Goal: Find specific page/section: Find specific page/section

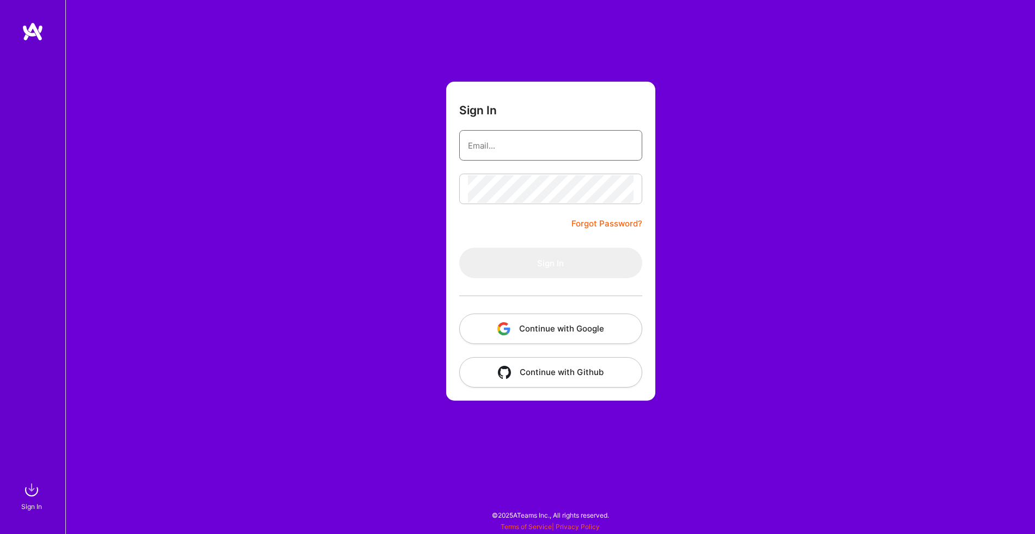
click at [514, 154] on input "email" at bounding box center [551, 146] width 166 height 28
click at [539, 142] on input "email" at bounding box center [551, 146] width 166 height 28
click at [0, 529] on com-1password-button at bounding box center [0, 529] width 0 height 0
type input "[PERSON_NAME][EMAIL_ADDRESS][DOMAIN_NAME]"
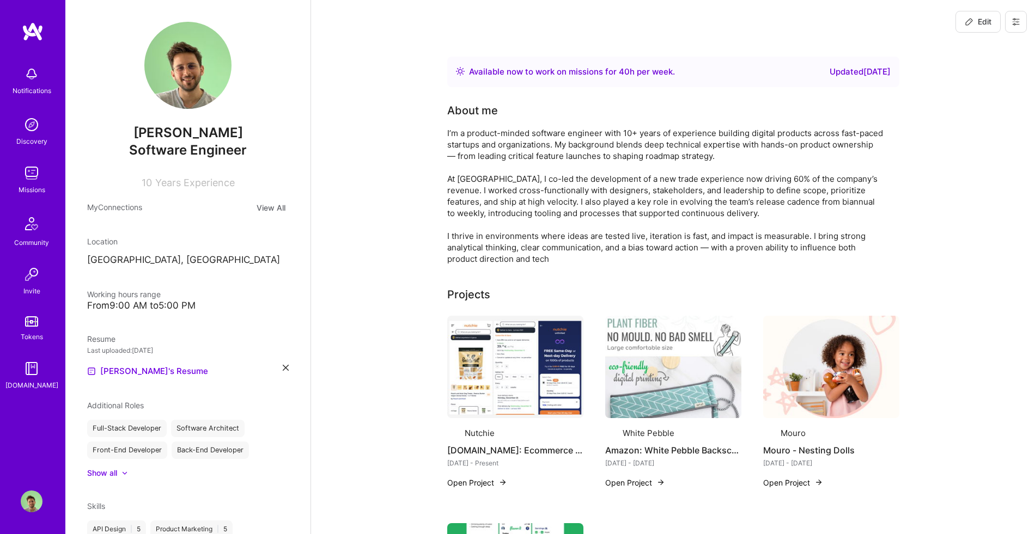
click at [51, 172] on link "Missions" at bounding box center [32, 178] width 68 height 33
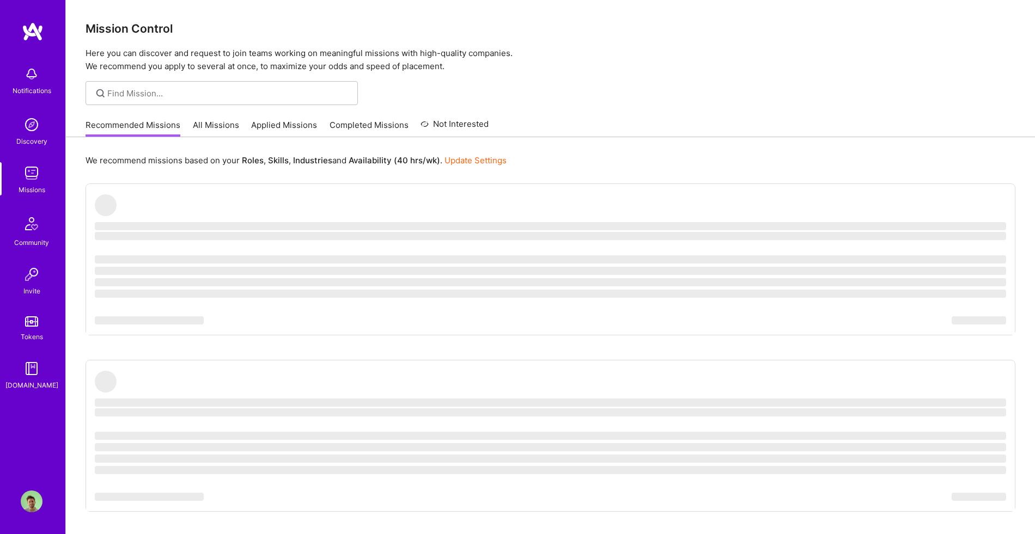
click at [41, 173] on img at bounding box center [32, 173] width 22 height 22
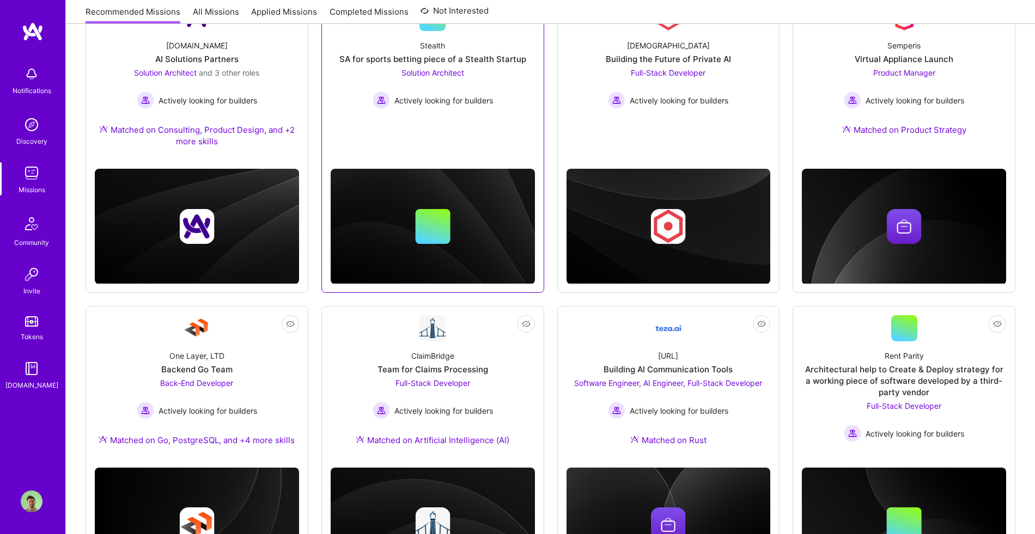
scroll to position [272, 0]
